Goal: Task Accomplishment & Management: Manage account settings

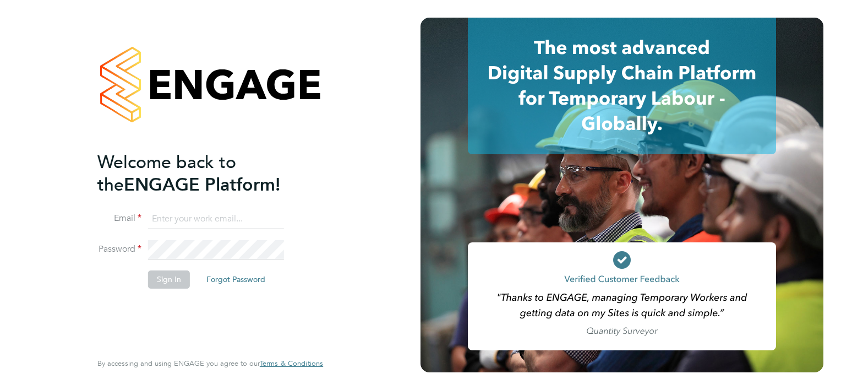
type input "linsey.mcgovern@vistry.co.uk"
click at [163, 276] on button "Sign In" at bounding box center [169, 279] width 42 height 18
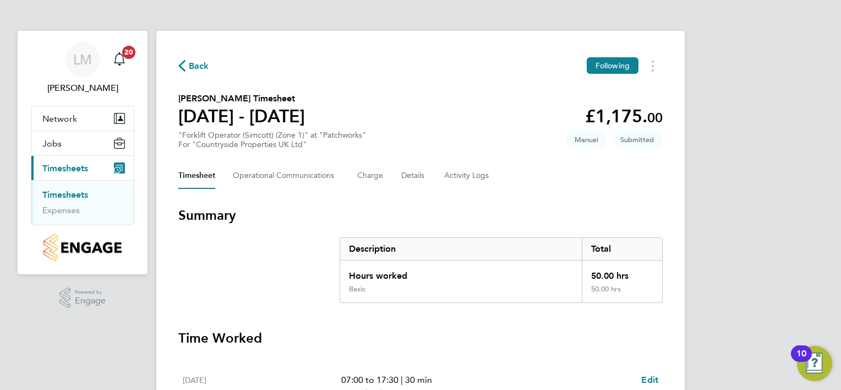
click at [67, 168] on span "Timesheets" at bounding box center [65, 168] width 46 height 10
click at [76, 196] on link "Timesheets" at bounding box center [65, 194] width 46 height 10
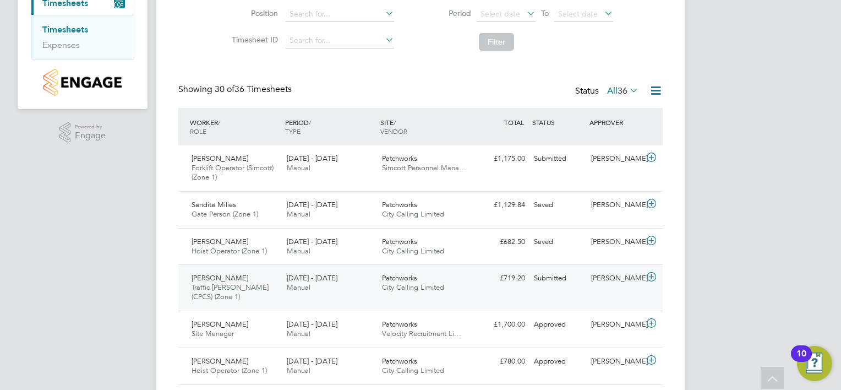
click at [225, 276] on span "[PERSON_NAME]" at bounding box center [220, 277] width 57 height 9
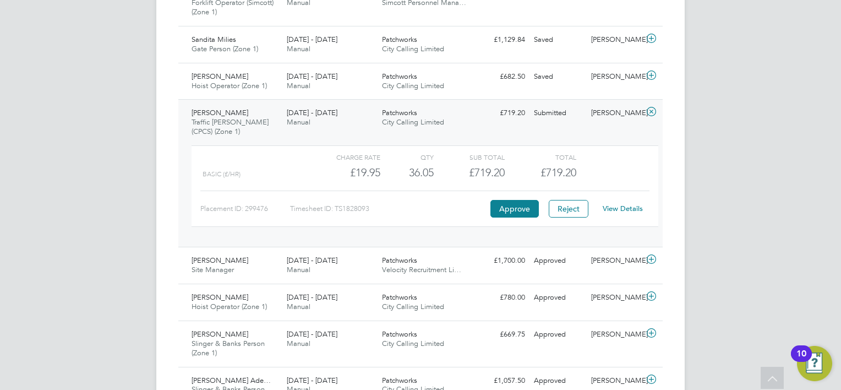
click at [626, 210] on link "View Details" at bounding box center [623, 208] width 40 height 9
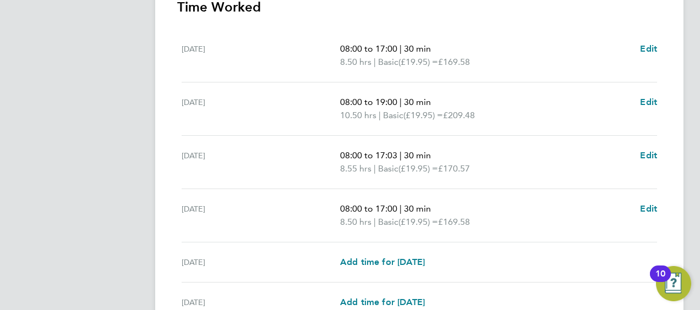
scroll to position [330, 0]
click at [647, 155] on span "Edit" at bounding box center [648, 156] width 17 height 10
select select "30"
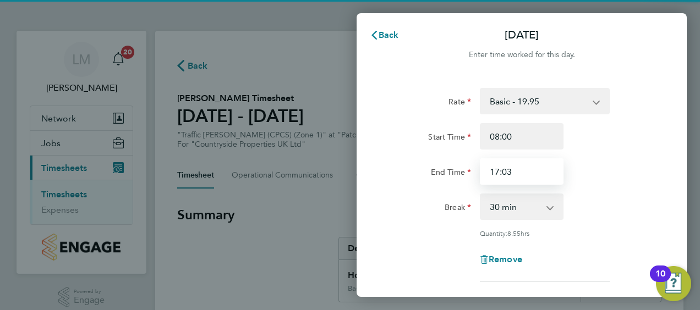
click at [525, 176] on input "17:03" at bounding box center [522, 172] width 84 height 26
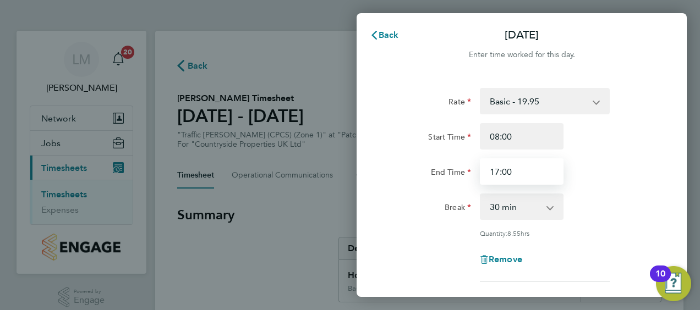
type input "17:00"
click at [583, 226] on div "Rate Basic - 19.95 Start Time 08:00 End Time 17:00 Break 0 min 15 min 30 min 45…" at bounding box center [522, 185] width 269 height 194
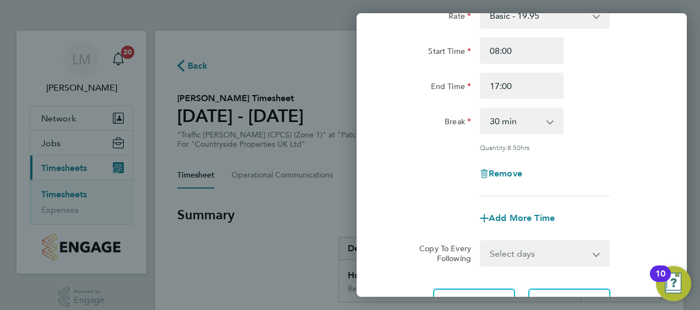
scroll to position [187, 0]
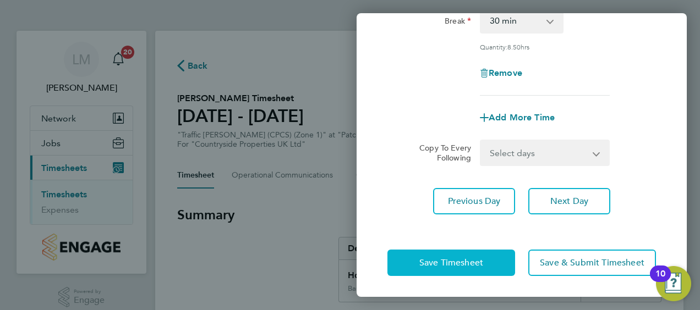
click at [481, 264] on span "Save Timesheet" at bounding box center [451, 263] width 64 height 11
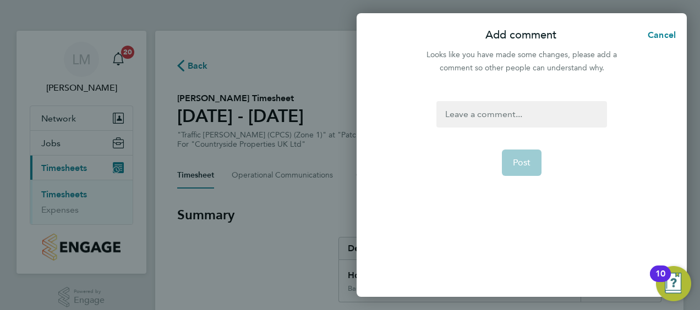
click at [482, 114] on div at bounding box center [521, 114] width 170 height 26
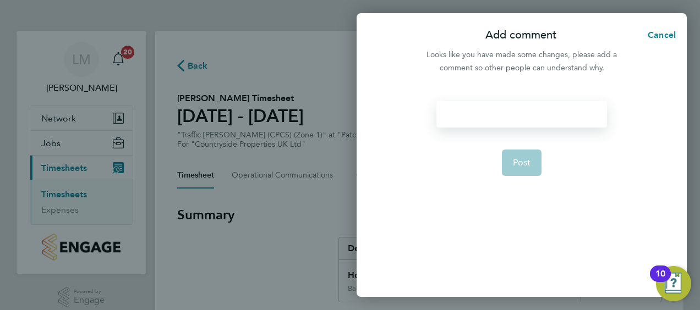
click at [487, 110] on div at bounding box center [521, 114] width 170 height 26
drag, startPoint x: 500, startPoint y: 118, endPoint x: 433, endPoint y: 117, distance: 67.2
click at [433, 117] on form "5pm finish Post" at bounding box center [521, 162] width 179 height 122
click at [462, 113] on div "Type error finish at 5pm." at bounding box center [521, 114] width 170 height 26
click at [457, 179] on form "Typo error finish at 5pm. Post" at bounding box center [521, 162] width 179 height 122
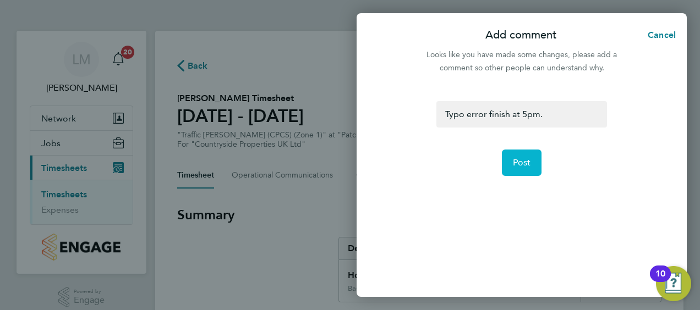
click at [530, 160] on span "Post" at bounding box center [522, 162] width 18 height 11
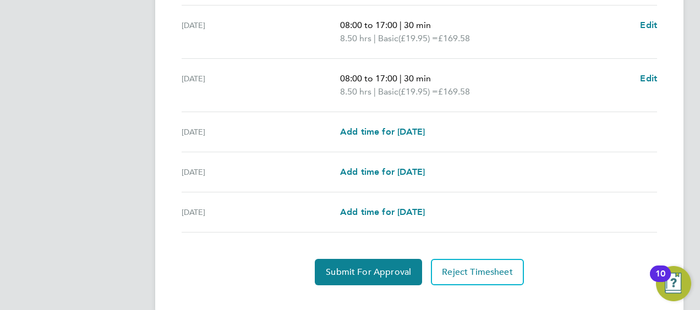
scroll to position [478, 0]
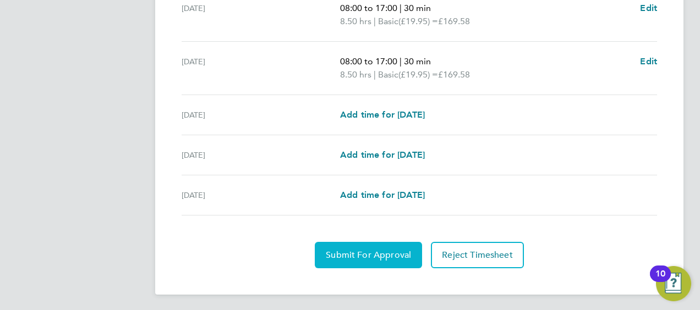
click at [380, 250] on span "Submit For Approval" at bounding box center [368, 255] width 85 height 11
click at [370, 252] on span "Approve Timesheet" at bounding box center [368, 255] width 81 height 11
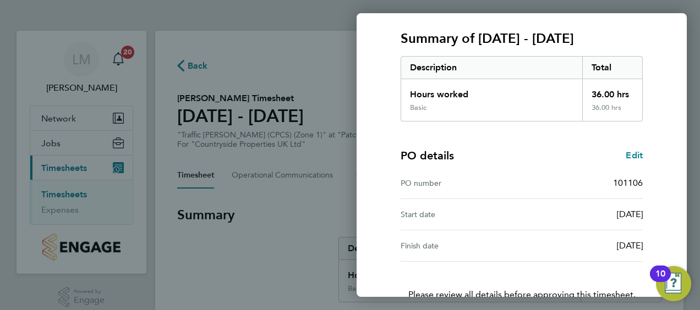
scroll to position [216, 0]
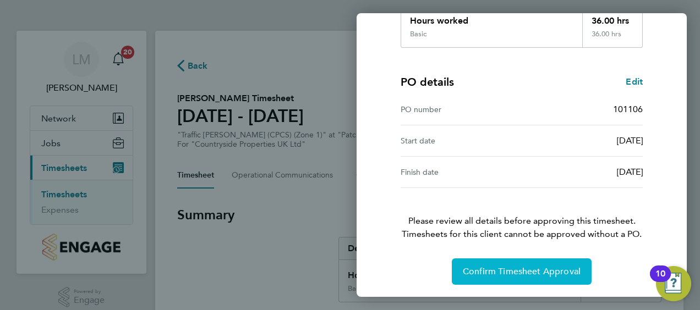
click at [516, 268] on span "Confirm Timesheet Approval" at bounding box center [522, 271] width 118 height 11
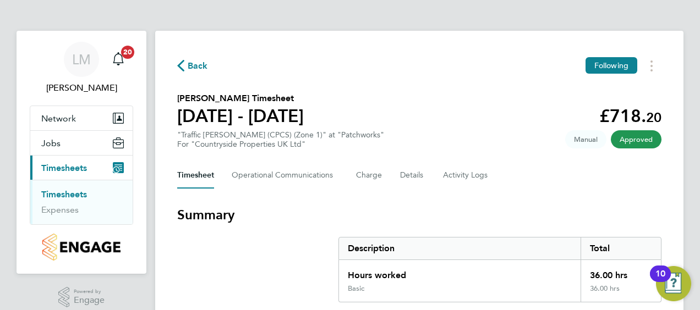
click at [178, 69] on icon "button" at bounding box center [180, 66] width 7 height 12
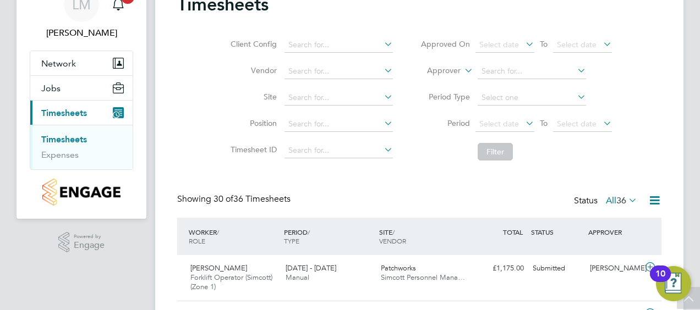
click at [626, 200] on icon at bounding box center [626, 200] width 0 height 15
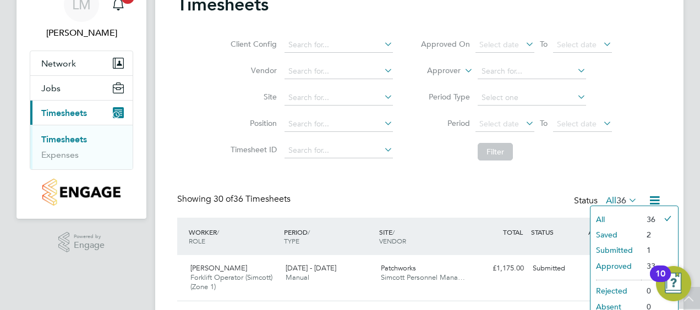
click at [620, 250] on li "Submitted" at bounding box center [616, 250] width 51 height 15
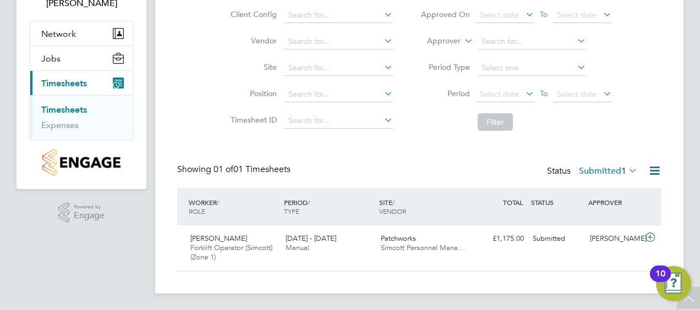
click at [614, 168] on label "Submitted 1" at bounding box center [608, 171] width 58 height 11
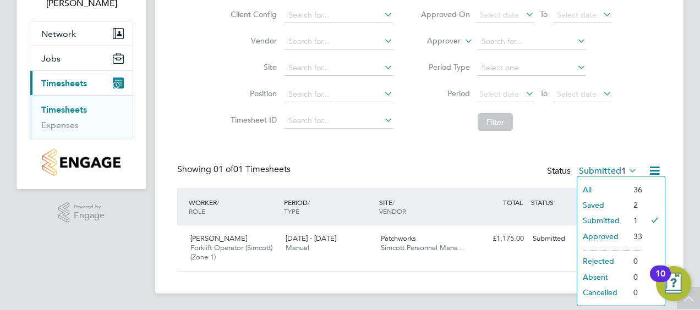
click at [600, 206] on li "Saved" at bounding box center [602, 205] width 51 height 15
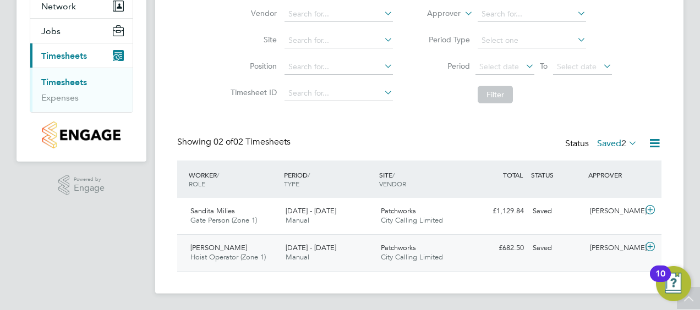
click at [222, 247] on span "[PERSON_NAME]" at bounding box center [218, 247] width 57 height 9
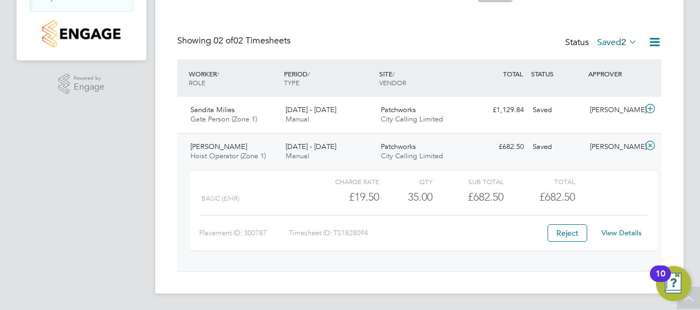
click at [626, 230] on link "View Details" at bounding box center [622, 232] width 40 height 9
